Goal: Check status: Check status

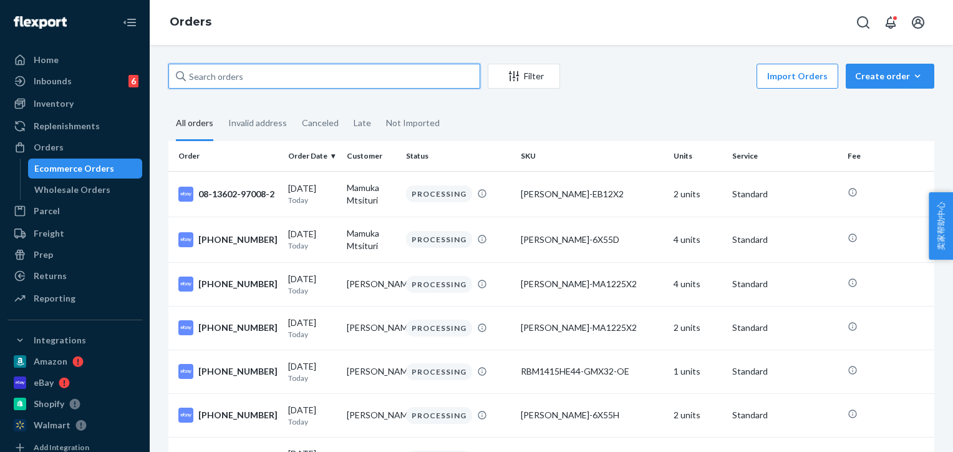
paste input "jef719085"
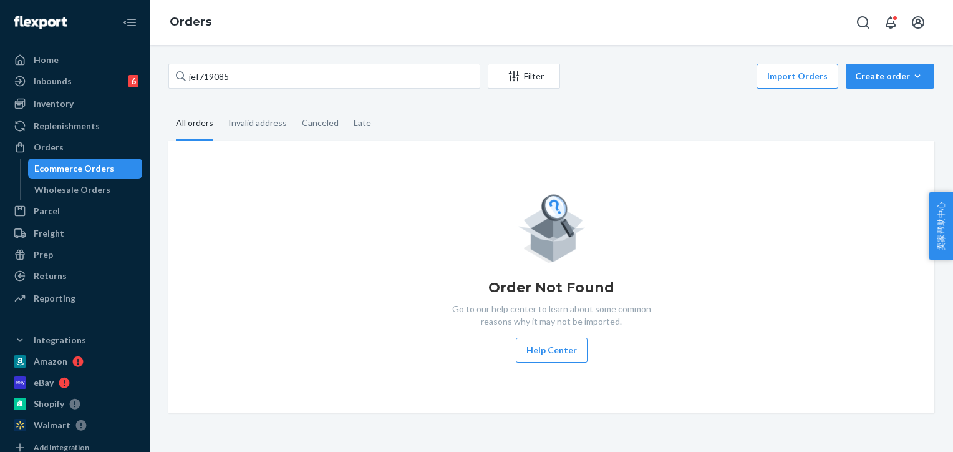
click at [838, 155] on div "Order Not Found Go to our help center to learn about some common reasons why it…" at bounding box center [551, 276] width 766 height 271
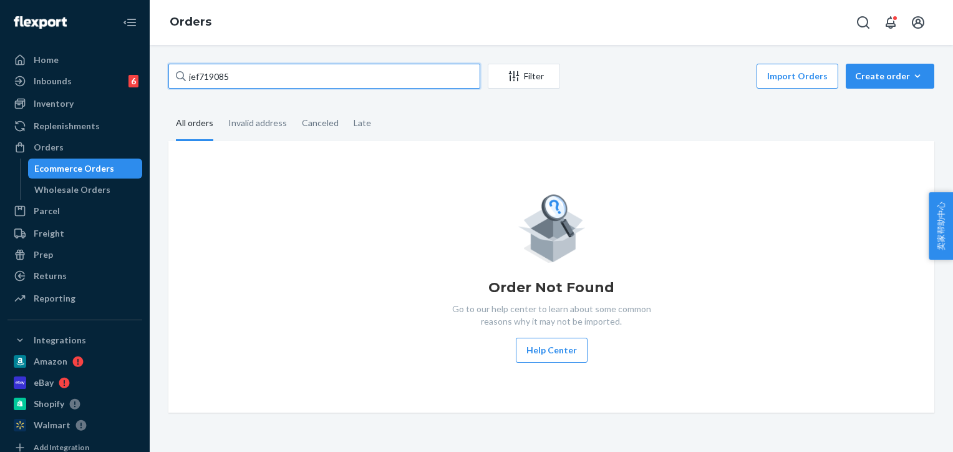
drag, startPoint x: 284, startPoint y: 75, endPoint x: 171, endPoint y: 75, distance: 113.5
click at [171, 75] on input "jef719085" at bounding box center [324, 76] width 312 height 25
paste input "[PERSON_NAME]"
type input "[PERSON_NAME]"
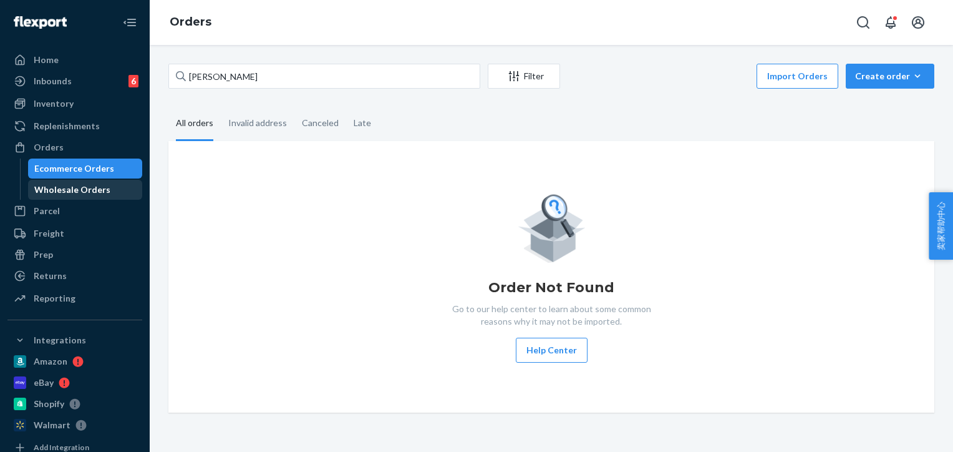
drag, startPoint x: 42, startPoint y: 150, endPoint x: 54, endPoint y: 185, distance: 36.3
click at [42, 150] on div "Orders" at bounding box center [49, 147] width 30 height 12
click at [57, 186] on div "Wholesale Orders" at bounding box center [72, 189] width 76 height 12
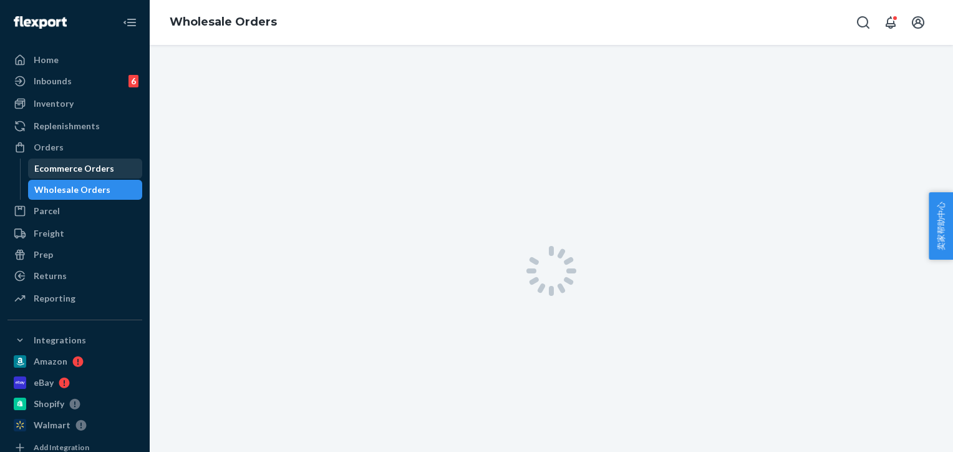
click at [55, 167] on div "Ecommerce Orders" at bounding box center [74, 168] width 80 height 12
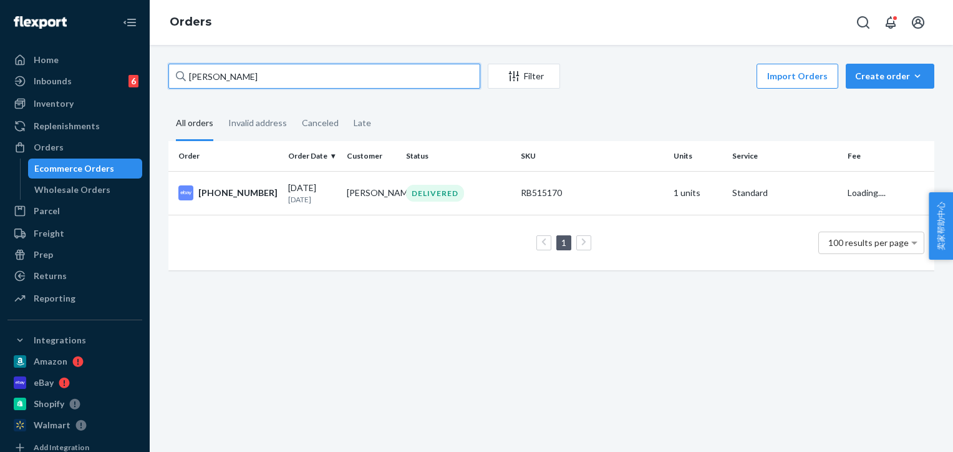
drag, startPoint x: 283, startPoint y: 71, endPoint x: 271, endPoint y: 74, distance: 11.7
click at [271, 74] on input "[PERSON_NAME]" at bounding box center [324, 76] width 312 height 25
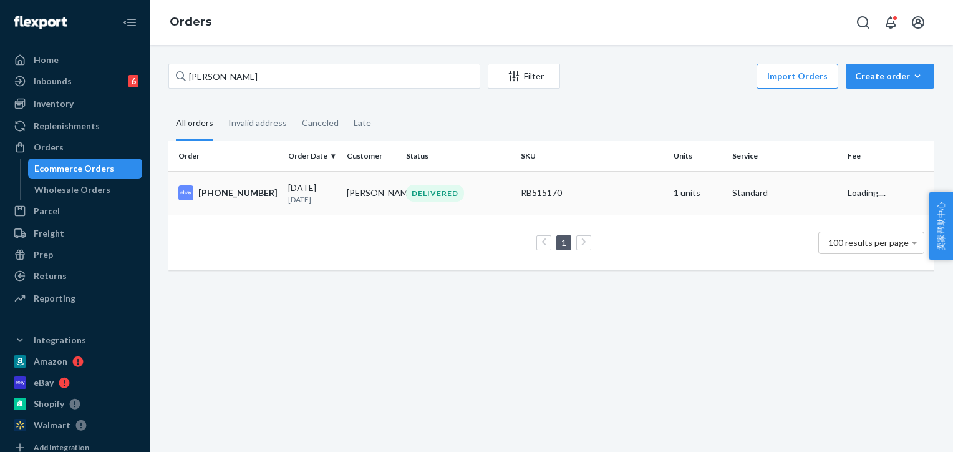
click at [427, 195] on div "DELIVERED" at bounding box center [435, 193] width 58 height 17
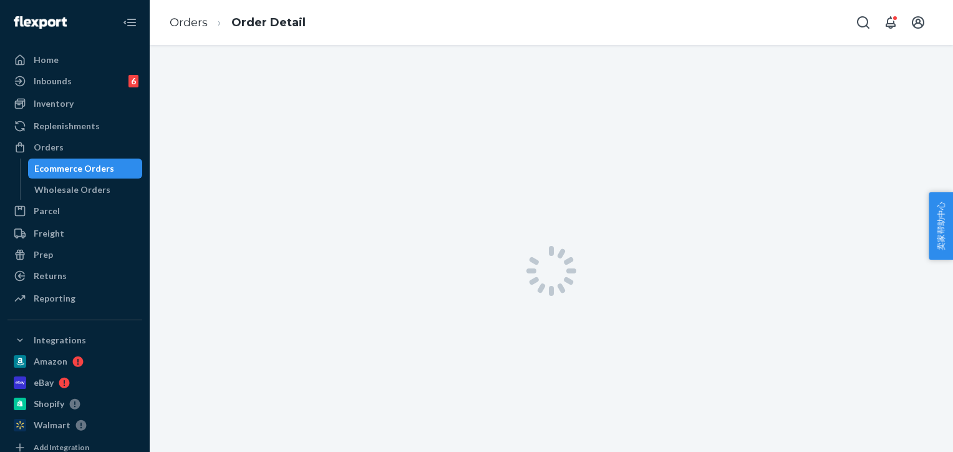
drag, startPoint x: 58, startPoint y: 147, endPoint x: 57, endPoint y: 158, distance: 10.6
click at [57, 147] on div "Orders" at bounding box center [49, 147] width 30 height 12
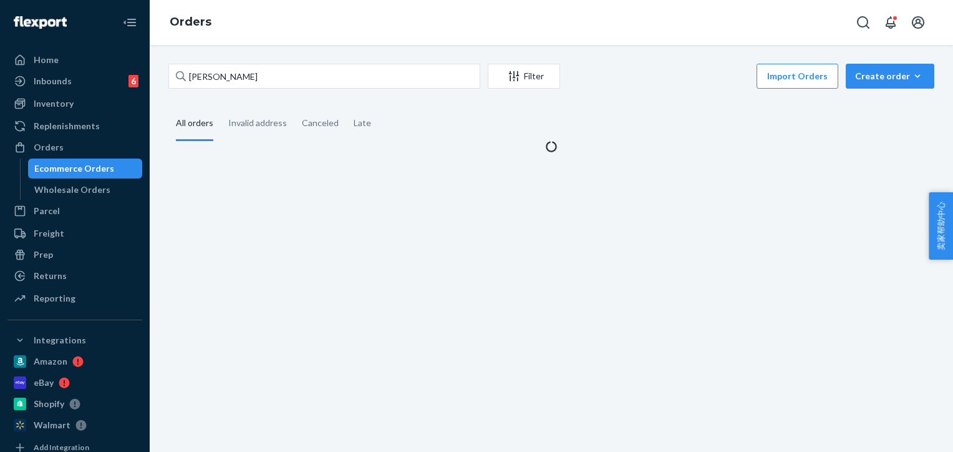
click at [60, 165] on div "Ecommerce Orders" at bounding box center [74, 168] width 80 height 12
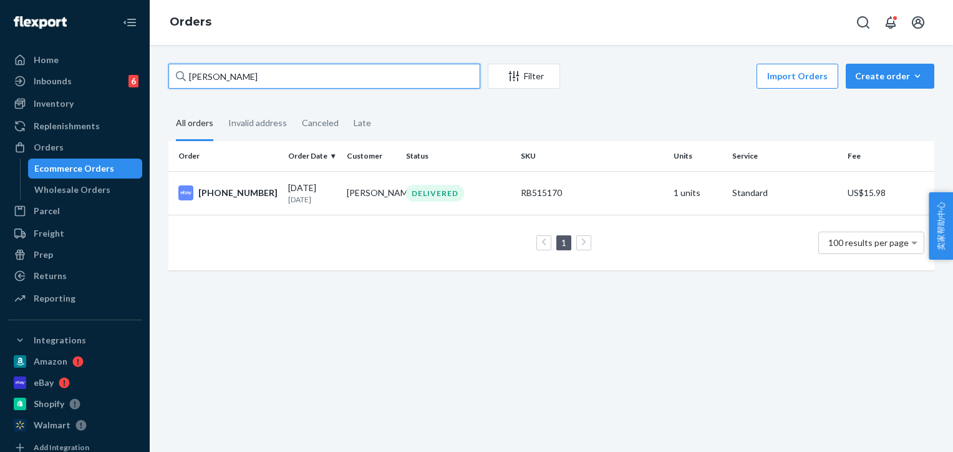
drag, startPoint x: 258, startPoint y: 79, endPoint x: 181, endPoint y: 75, distance: 76.1
click at [181, 75] on div "[PERSON_NAME]" at bounding box center [324, 76] width 312 height 25
paste input "BJOVNCJSEE"
type input "BJOVNCJSEE"
